Goal: Information Seeking & Learning: Check status

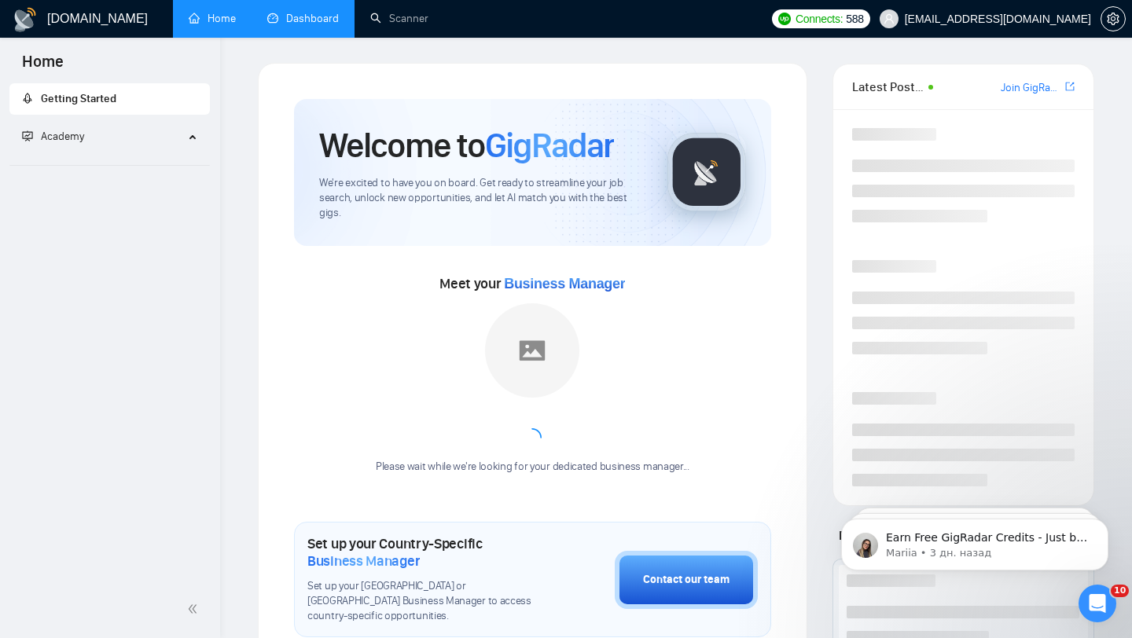
click at [274, 23] on link "Dashboard" at bounding box center [303, 18] width 72 height 13
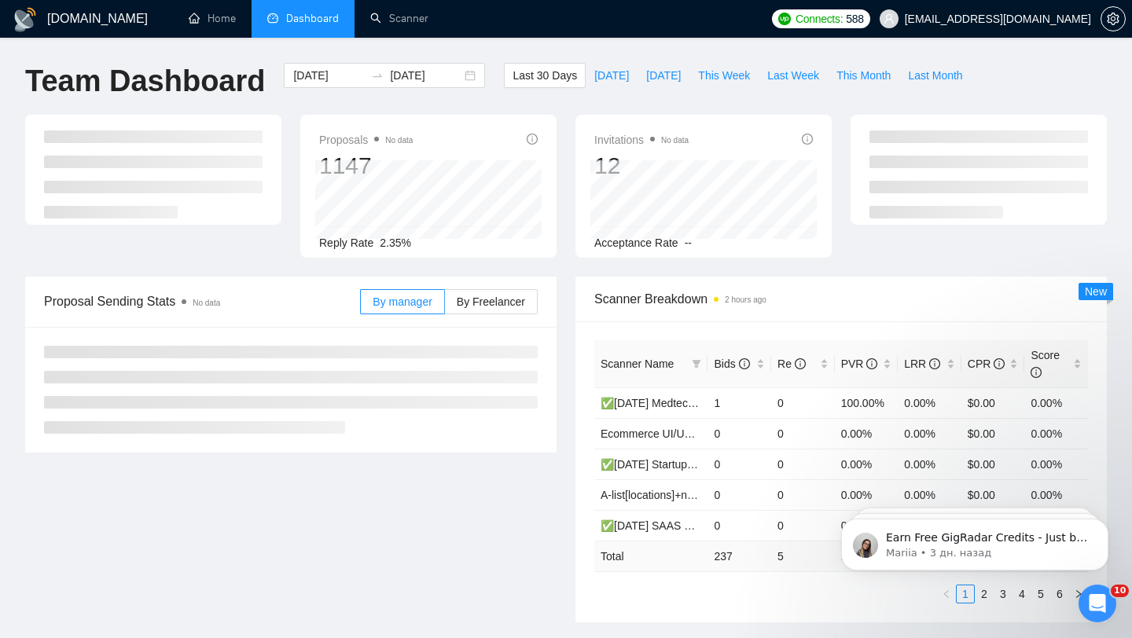
click at [1021, 19] on span "[EMAIL_ADDRESS][DOMAIN_NAME]" at bounding box center [998, 19] width 186 height 0
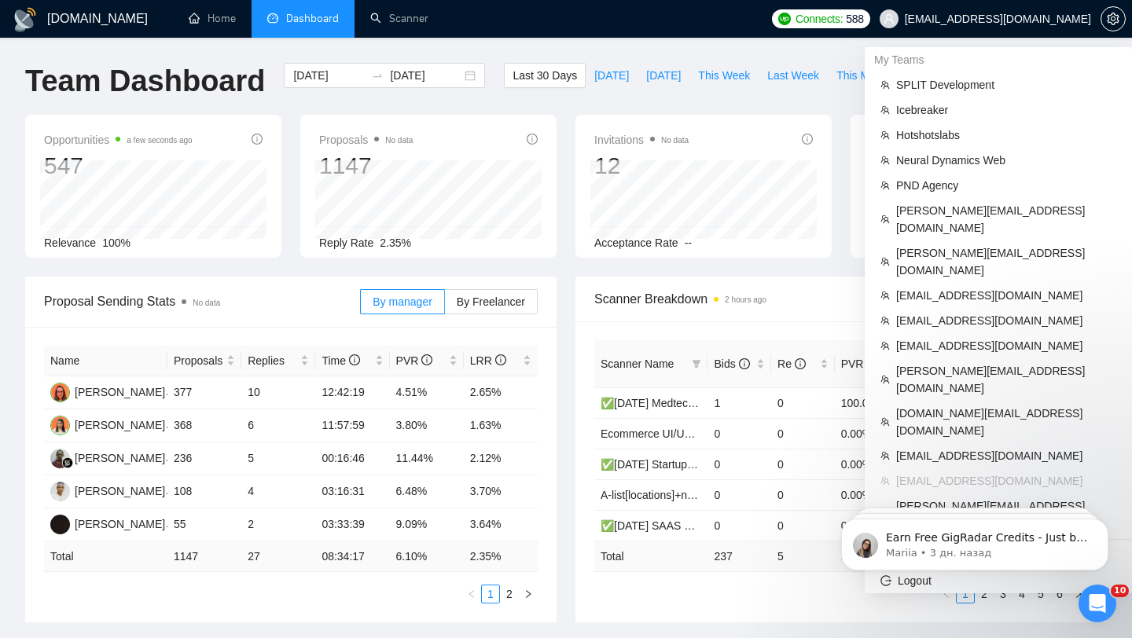
click at [1010, 19] on span "[EMAIL_ADDRESS][DOMAIN_NAME]" at bounding box center [998, 19] width 186 height 0
click at [927, 191] on span "PND Agency" at bounding box center [1006, 185] width 220 height 17
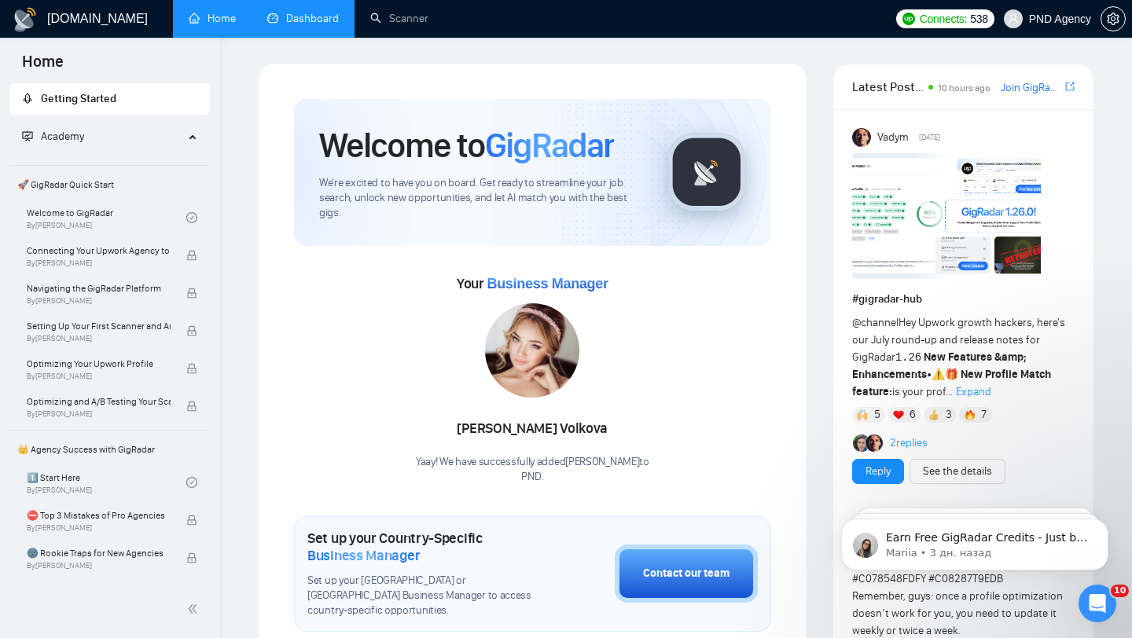
click at [298, 24] on link "Dashboard" at bounding box center [303, 18] width 72 height 13
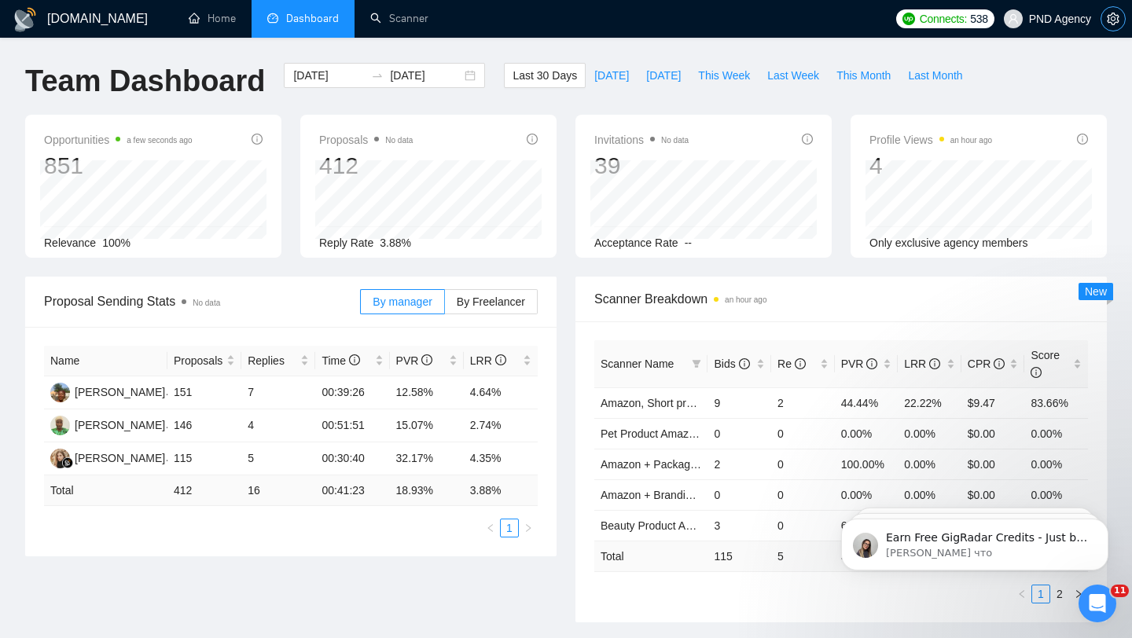
click at [1108, 22] on icon "setting" at bounding box center [1113, 19] width 12 height 13
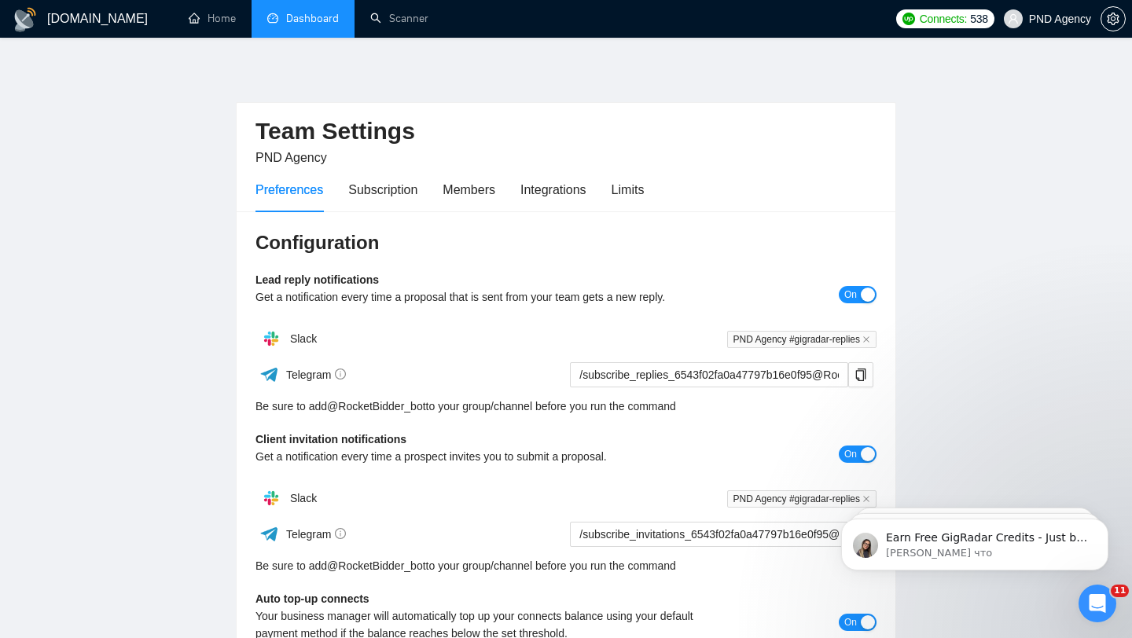
click at [301, 162] on span "PND Agency" at bounding box center [291, 157] width 72 height 13
click at [299, 19] on link "Dashboard" at bounding box center [303, 18] width 72 height 13
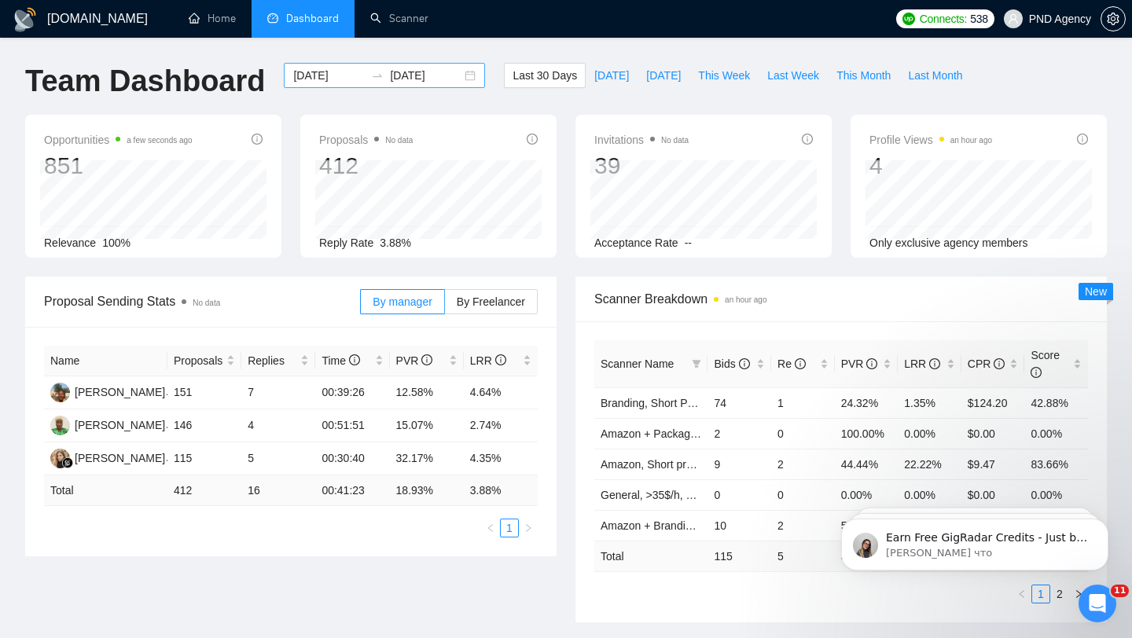
click at [455, 79] on div "[DATE] [DATE]" at bounding box center [384, 75] width 201 height 25
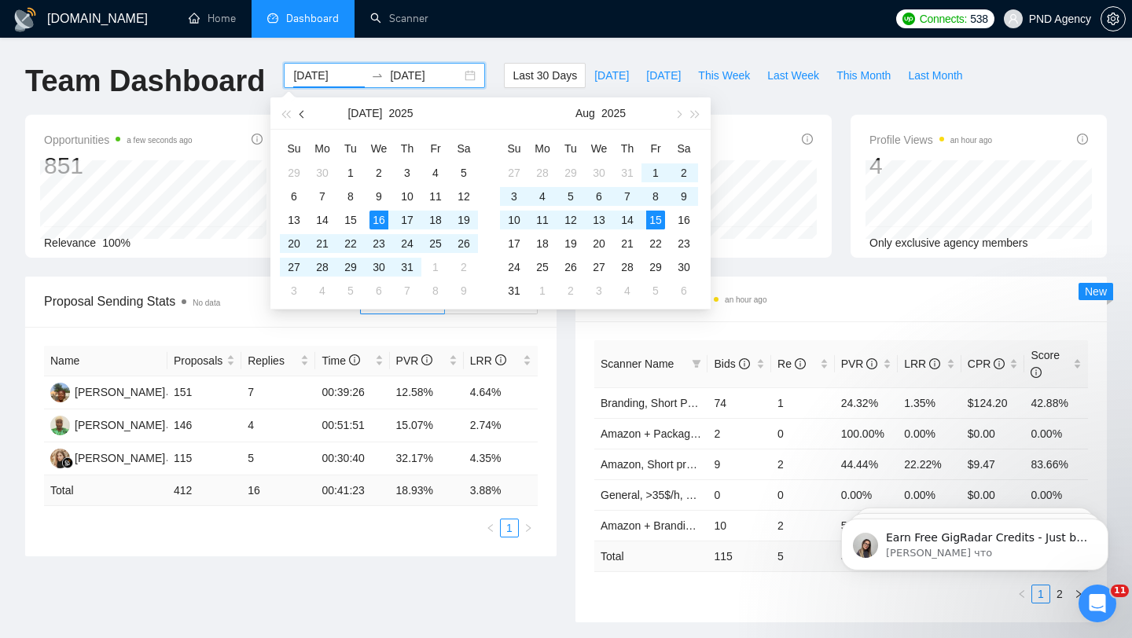
click at [308, 110] on button "button" at bounding box center [302, 112] width 17 height 31
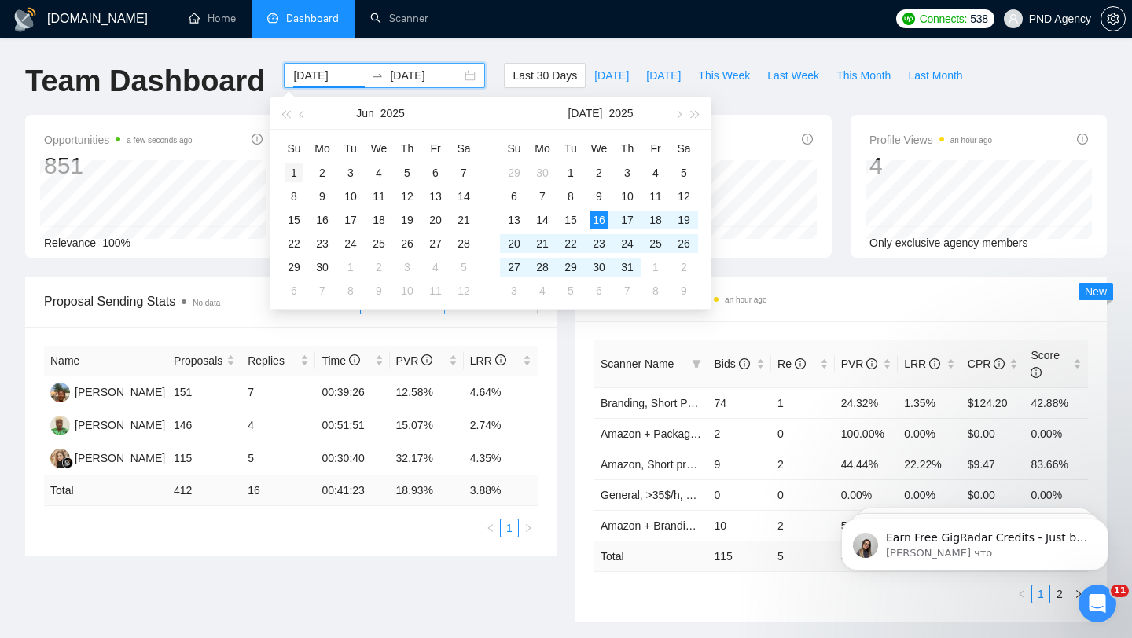
type input "[DATE]"
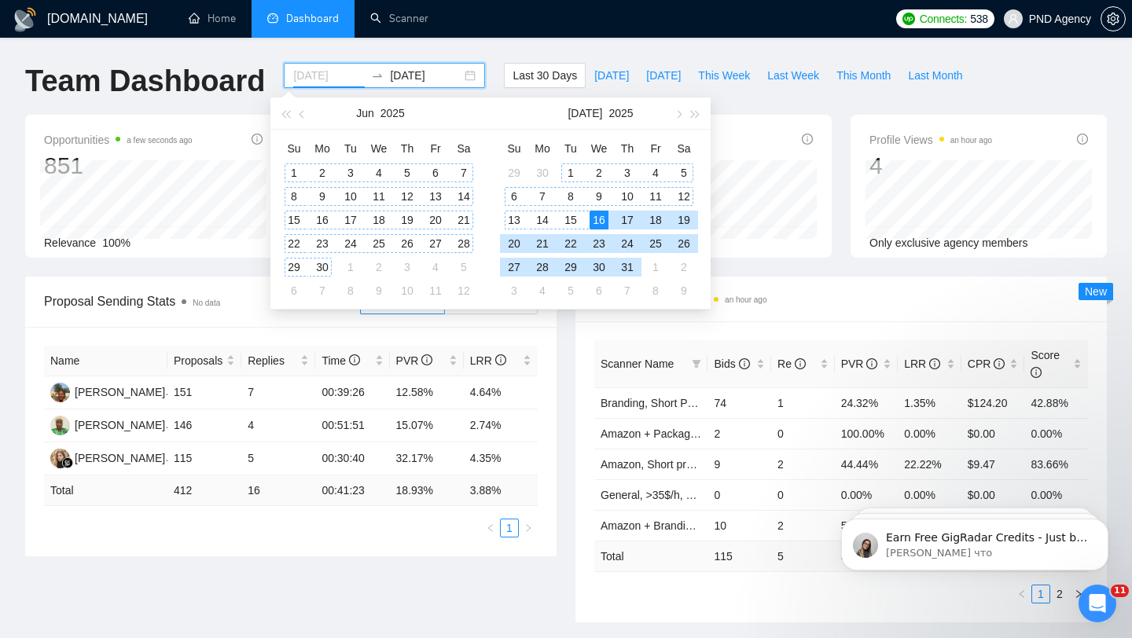
click at [292, 167] on div "1" at bounding box center [294, 172] width 19 height 19
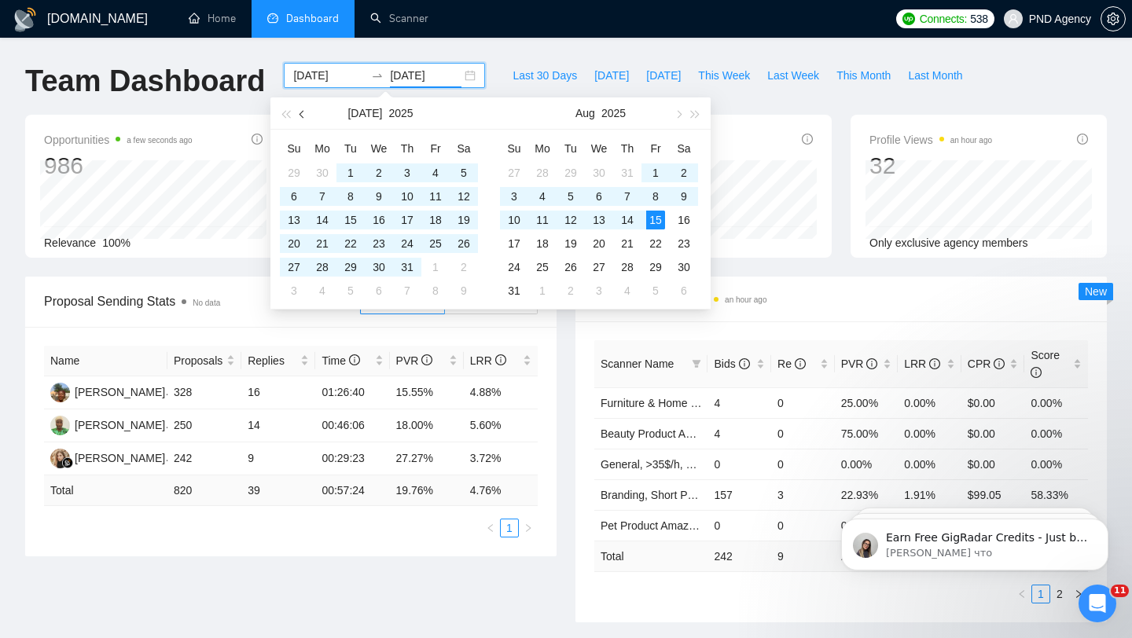
click at [308, 121] on button "button" at bounding box center [302, 112] width 17 height 31
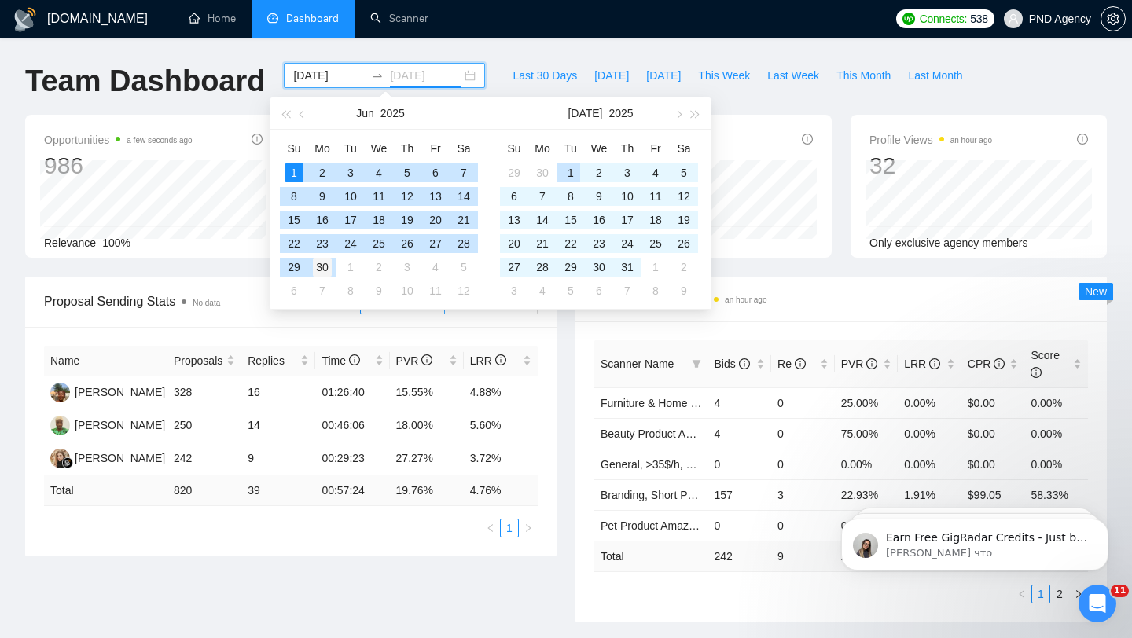
type input "[DATE]"
click at [329, 268] on div "30" at bounding box center [322, 267] width 19 height 19
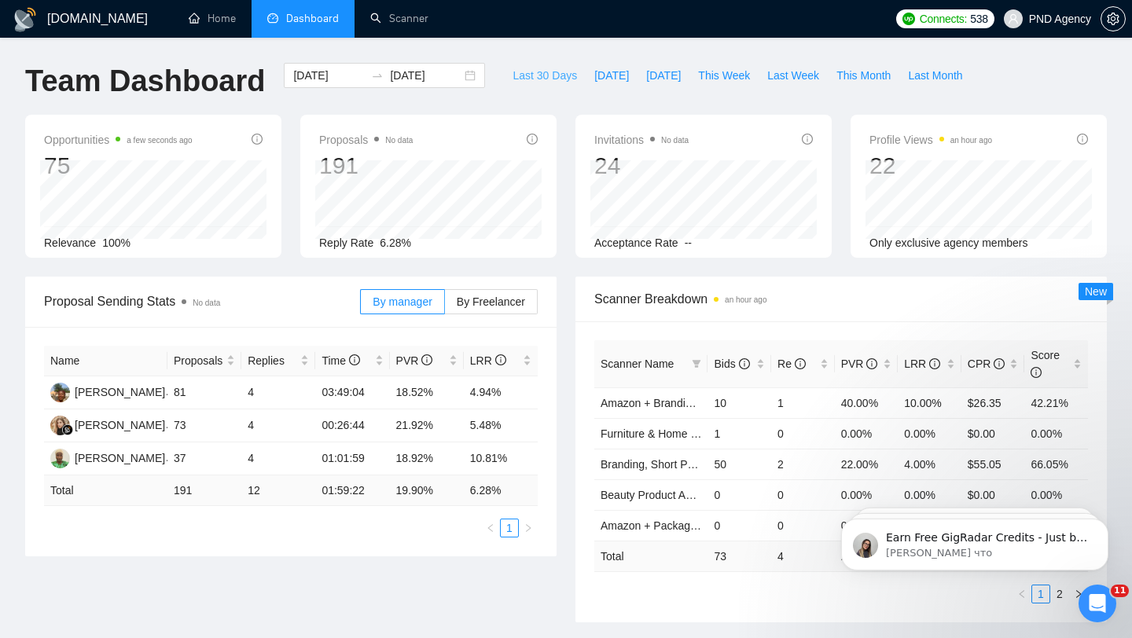
click at [556, 79] on span "Last 30 Days" at bounding box center [544, 75] width 64 height 17
type input "[DATE]"
drag, startPoint x: 505, startPoint y: 490, endPoint x: 465, endPoint y: 485, distance: 40.5
click at [465, 485] on td "3.88 %" at bounding box center [501, 491] width 74 height 31
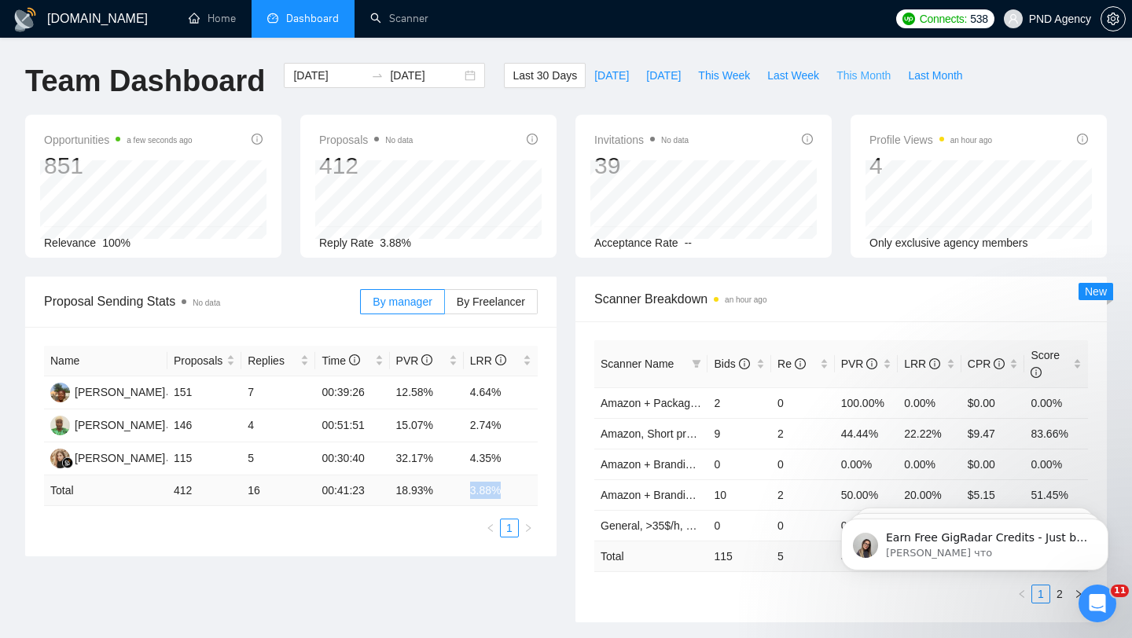
click at [883, 69] on span "This Month" at bounding box center [863, 75] width 54 height 17
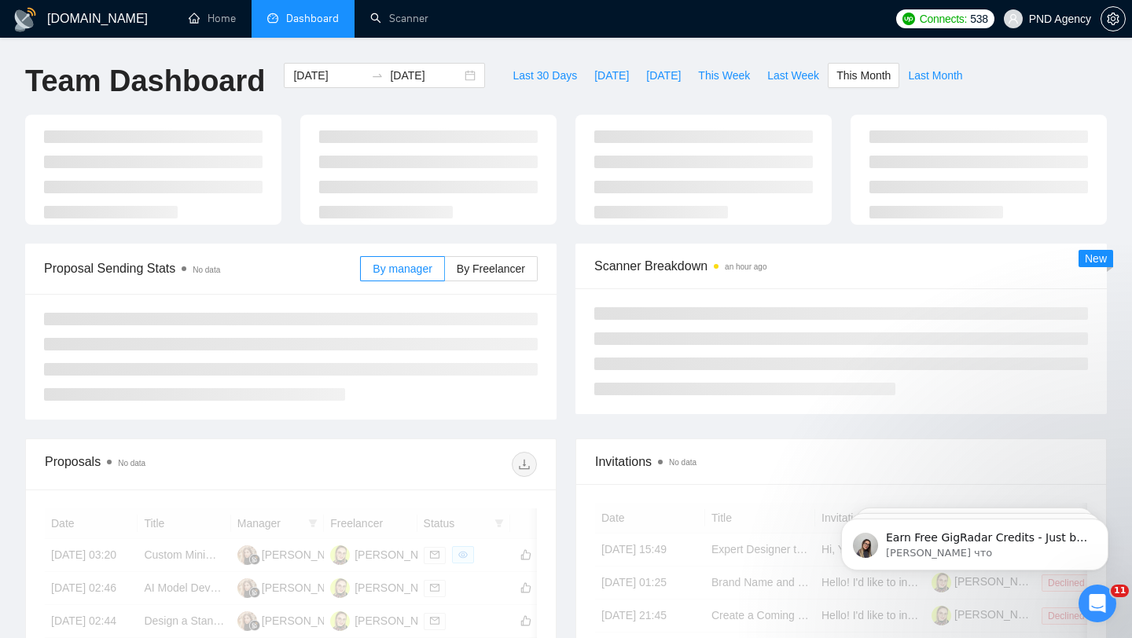
type input "[DATE]"
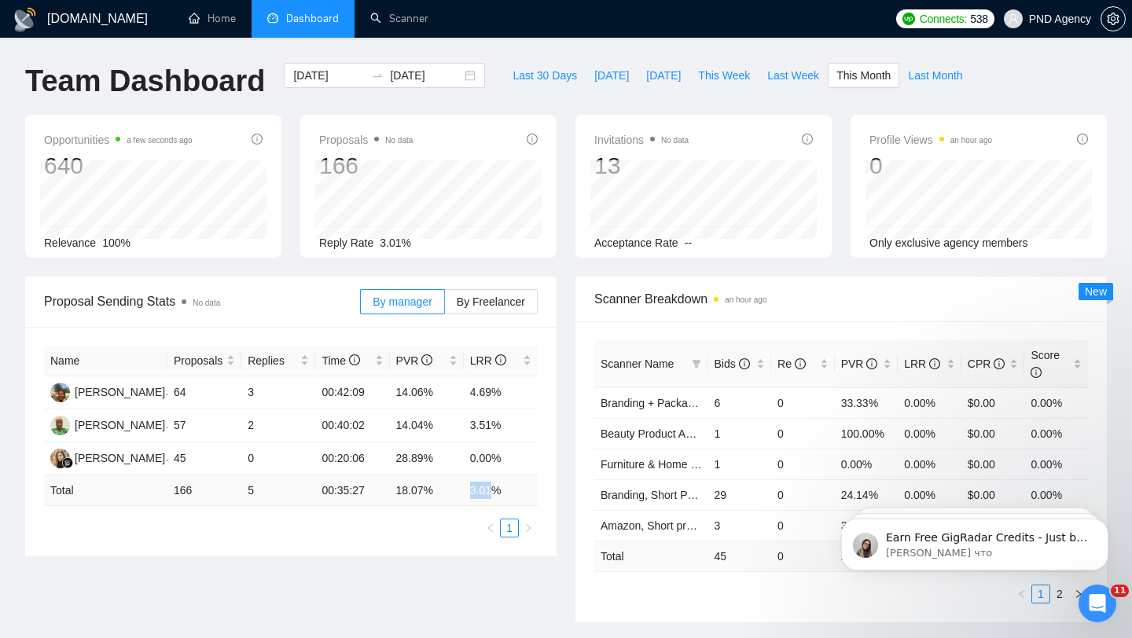
drag, startPoint x: 498, startPoint y: 493, endPoint x: 472, endPoint y: 493, distance: 25.9
click at [472, 493] on td "3.01 %" at bounding box center [501, 491] width 74 height 31
click at [450, 492] on td "18.07 %" at bounding box center [427, 491] width 74 height 31
drag, startPoint x: 475, startPoint y: 492, endPoint x: 534, endPoint y: 492, distance: 58.9
click at [534, 492] on td "3.01 %" at bounding box center [501, 491] width 74 height 31
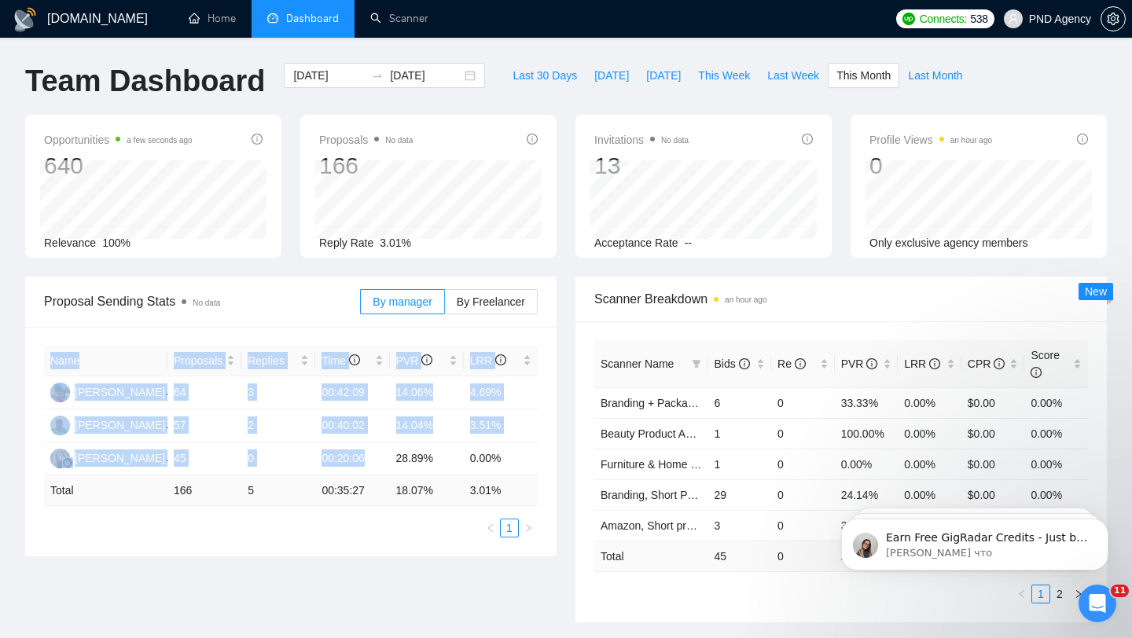
drag, startPoint x: 380, startPoint y: 452, endPoint x: 553, endPoint y: 447, distance: 172.2
click at [553, 452] on div "Name Proposals Replies Time PVR LRR [PERSON_NAME] 64 3 00:42:09 14.06% 4.69% [P…" at bounding box center [290, 441] width 531 height 229
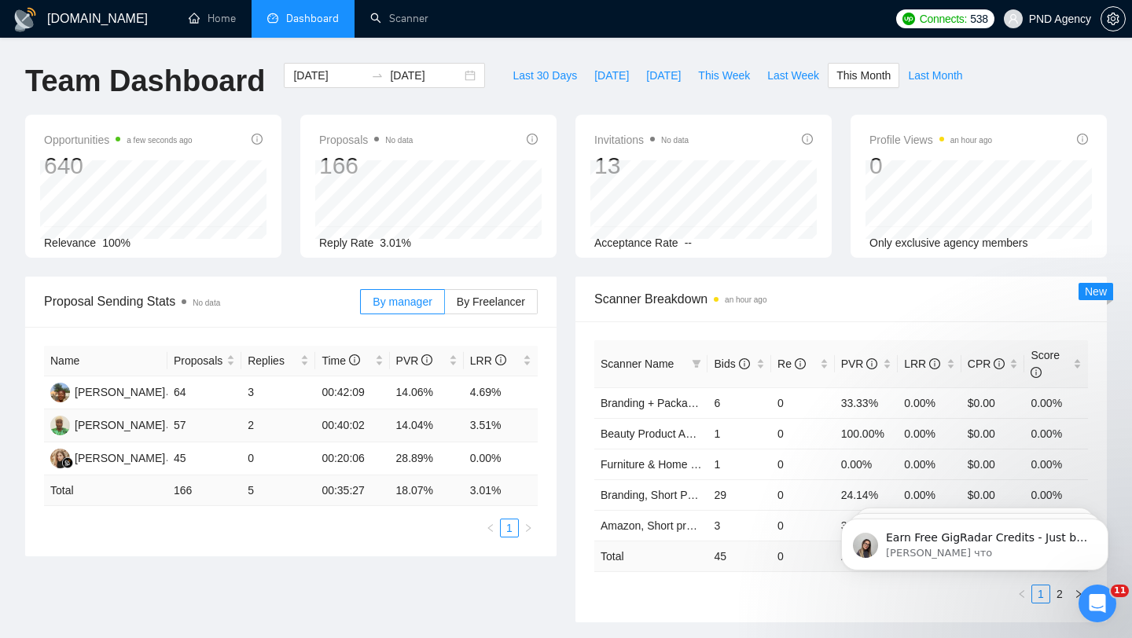
click at [475, 421] on td "3.51%" at bounding box center [501, 425] width 74 height 33
drag, startPoint x: 465, startPoint y: 421, endPoint x: 512, endPoint y: 421, distance: 47.2
click at [512, 422] on td "3.51%" at bounding box center [501, 425] width 74 height 33
click at [499, 394] on td "4.69%" at bounding box center [501, 392] width 74 height 33
click at [934, 64] on button "Last Month" at bounding box center [935, 75] width 72 height 25
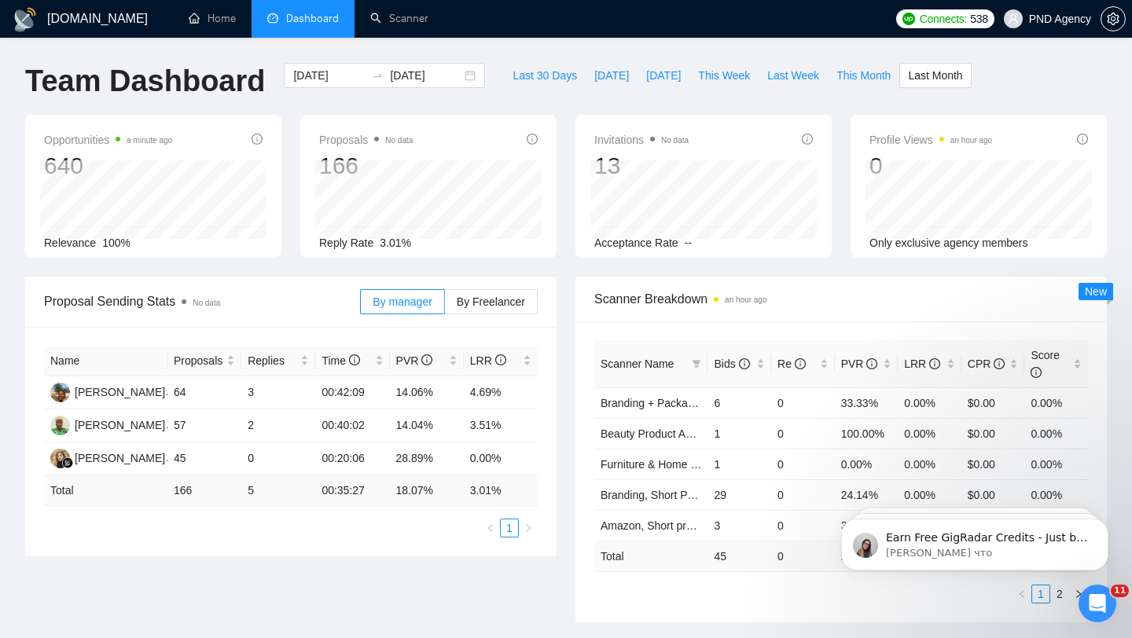
type input "[DATE]"
drag, startPoint x: 509, startPoint y: 490, endPoint x: 467, endPoint y: 484, distance: 42.8
click at [467, 484] on td "4.75 %" at bounding box center [501, 491] width 74 height 31
drag, startPoint x: 270, startPoint y: 487, endPoint x: 231, endPoint y: 487, distance: 38.5
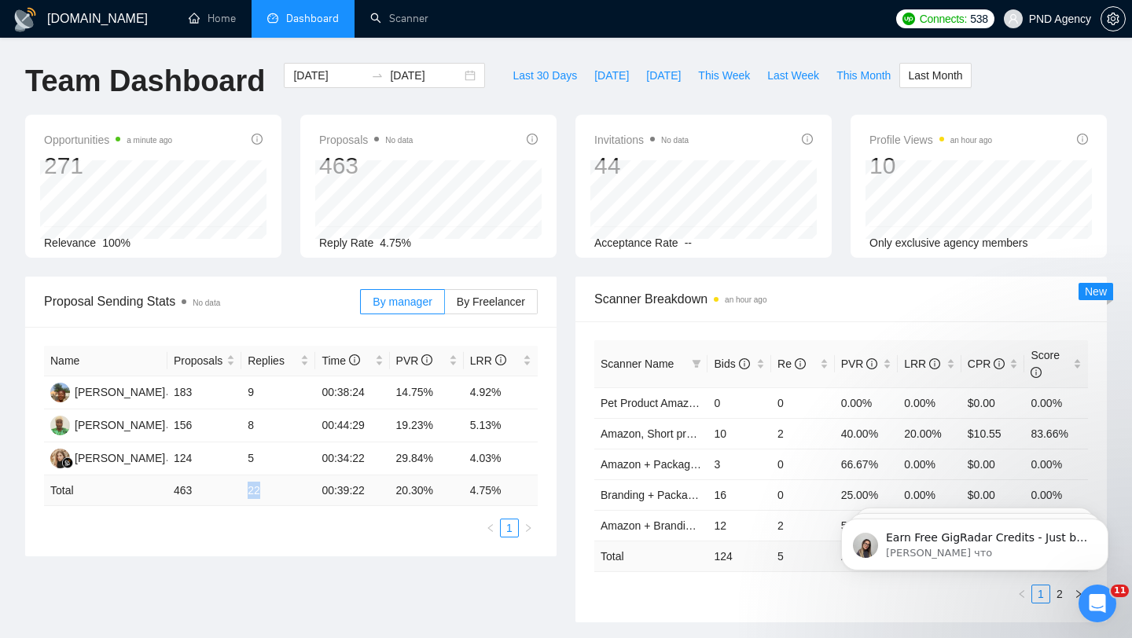
click at [231, 487] on tr "Total 463 22 00:39:22 20.30 % 4.75 %" at bounding box center [291, 491] width 494 height 31
click at [401, 516] on div "Name Proposals Replies Time PVR LRR [PERSON_NAME] 183 9 00:38:24 14.75% 4.92% […" at bounding box center [291, 442] width 494 height 192
click at [657, 160] on div "Invitations No data 44 [DATE] [PERSON_NAME] 2 Acceptance Rate --" at bounding box center [703, 186] width 256 height 143
click at [886, 68] on span "This Month" at bounding box center [863, 75] width 54 height 17
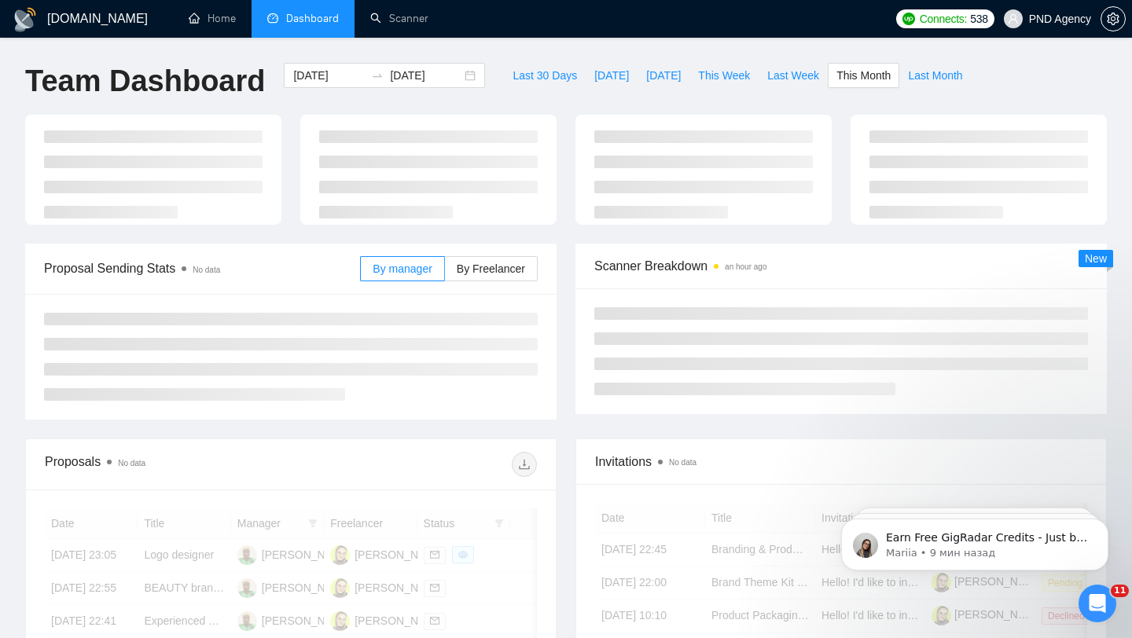
type input "[DATE]"
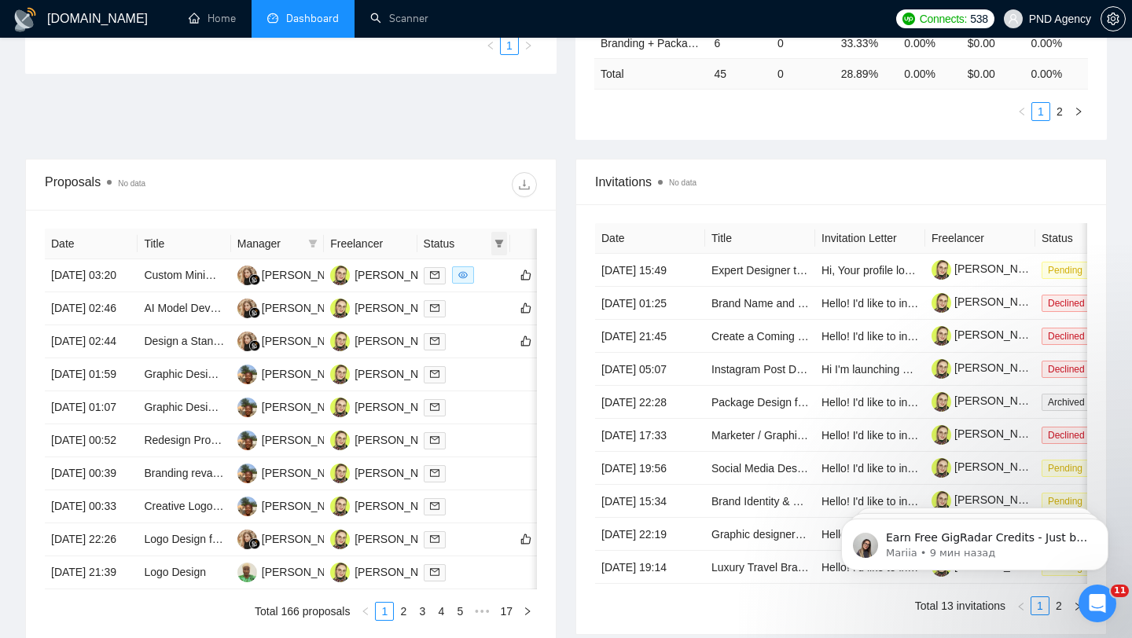
scroll to position [483, 0]
click at [496, 245] on icon "filter" at bounding box center [498, 242] width 9 height 9
click at [467, 281] on span "Chat" at bounding box center [459, 272] width 75 height 17
checkbox input "true"
click at [428, 198] on div "Proposals No data" at bounding box center [291, 184] width 492 height 50
